Goal: Task Accomplishment & Management: Complete application form

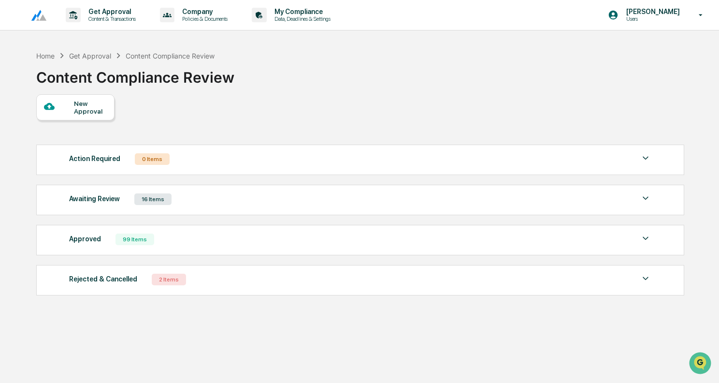
click at [71, 109] on div at bounding box center [59, 107] width 30 height 12
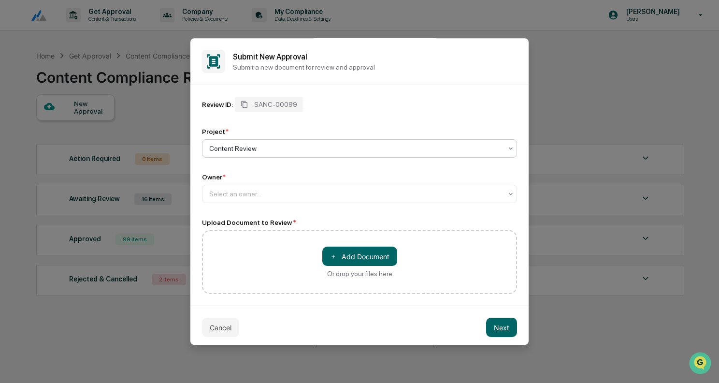
click at [252, 204] on div "Review ID: SANC-00099 Project * Content Review Owner * Select an owner... Uploa…" at bounding box center [359, 195] width 315 height 197
click at [253, 198] on div at bounding box center [355, 194] width 293 height 10
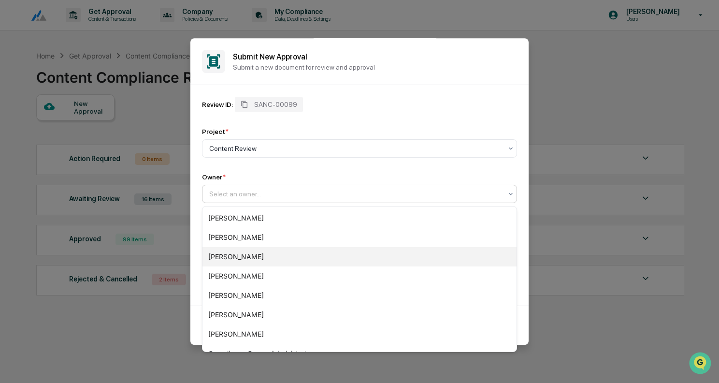
click at [247, 252] on div "[PERSON_NAME]" at bounding box center [359, 256] width 314 height 19
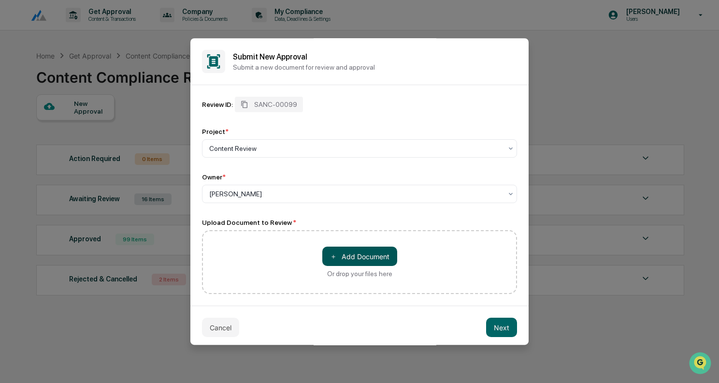
click at [348, 256] on button "＋ Add Document" at bounding box center [359, 255] width 75 height 19
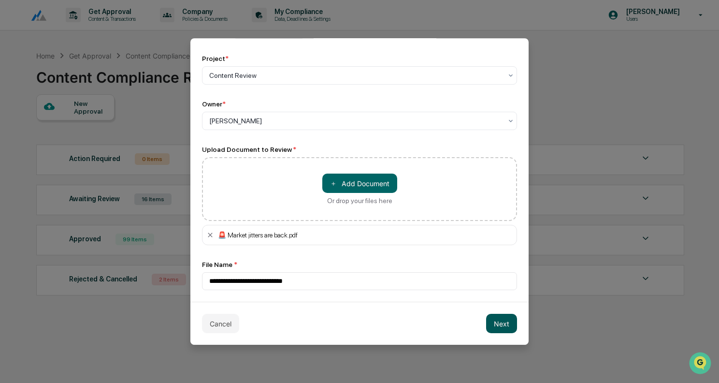
click at [506, 329] on button "Next" at bounding box center [501, 323] width 31 height 19
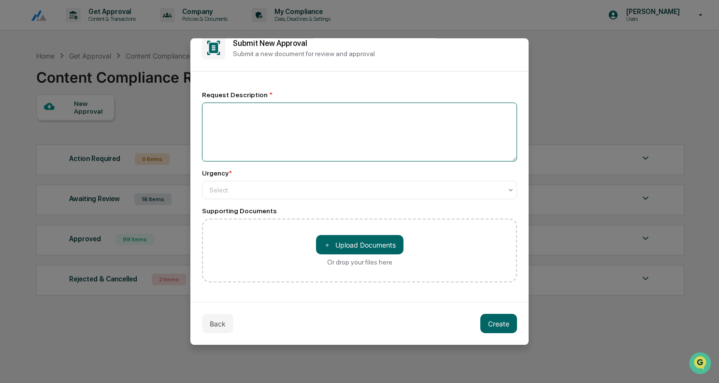
click at [269, 130] on textarea at bounding box center [359, 131] width 315 height 59
type textarea "**********"
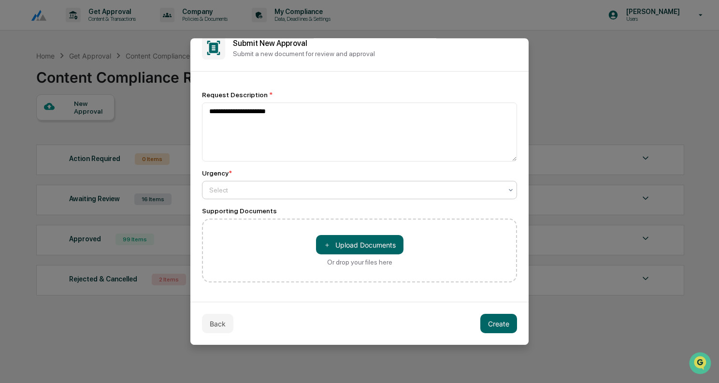
click at [295, 185] on div at bounding box center [355, 190] width 293 height 10
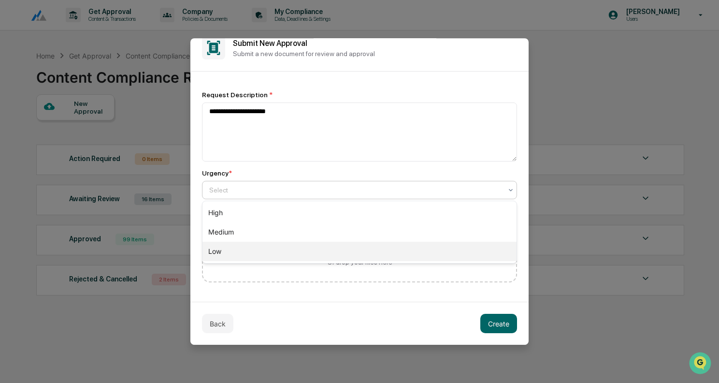
click at [249, 252] on div "Low" at bounding box center [359, 251] width 314 height 19
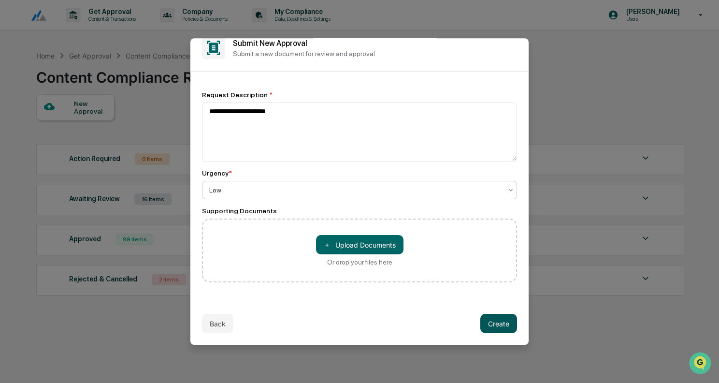
click at [490, 318] on button "Create" at bounding box center [498, 323] width 37 height 19
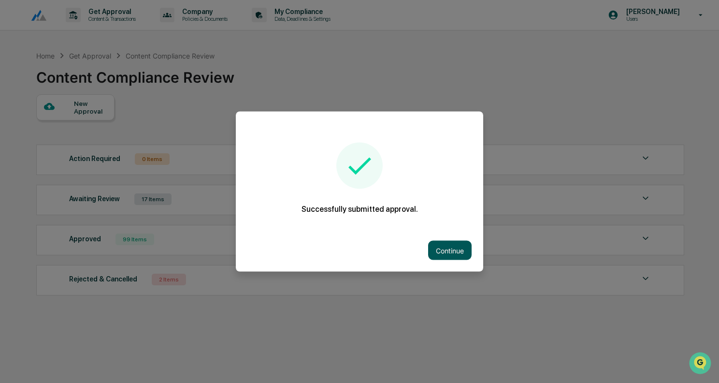
click at [453, 247] on button "Continue" at bounding box center [449, 250] width 43 height 19
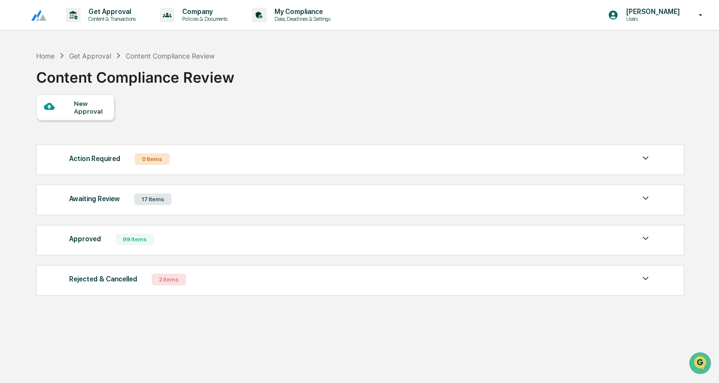
click at [426, 202] on div "Awaiting Review 17 Items" at bounding box center [360, 199] width 582 height 14
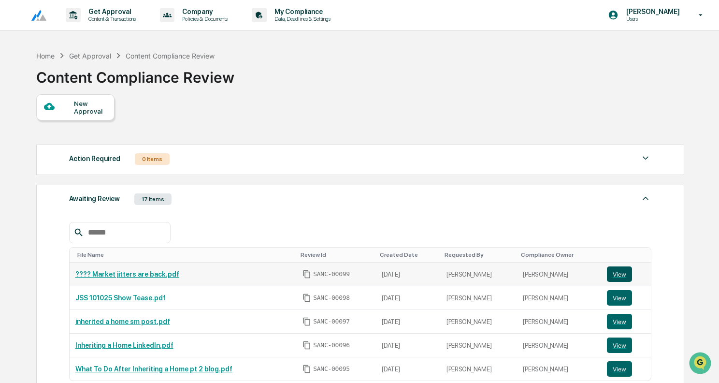
click at [619, 271] on button "View" at bounding box center [619, 273] width 25 height 15
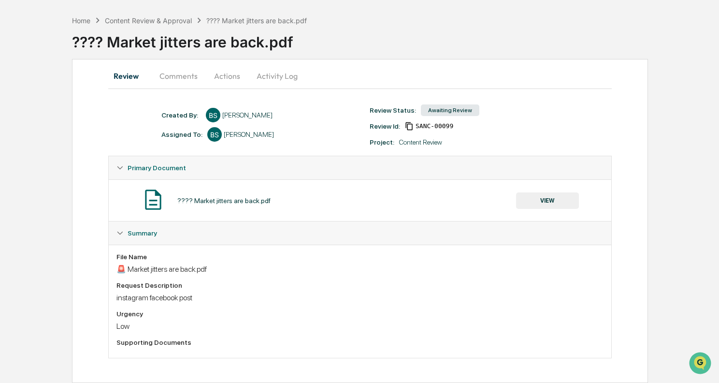
scroll to position [37, 0]
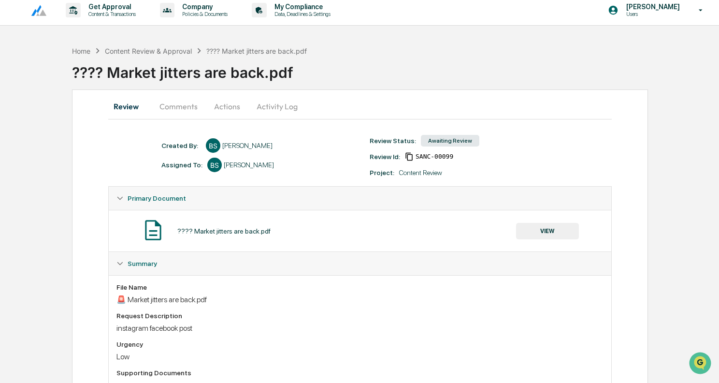
scroll to position [37, 0]
